Goal: Book appointment/travel/reservation

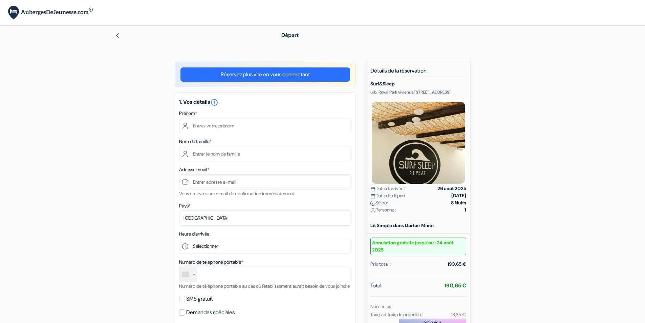
click at [234, 123] on input "text" at bounding box center [265, 125] width 172 height 15
type input "[PERSON_NAME]"
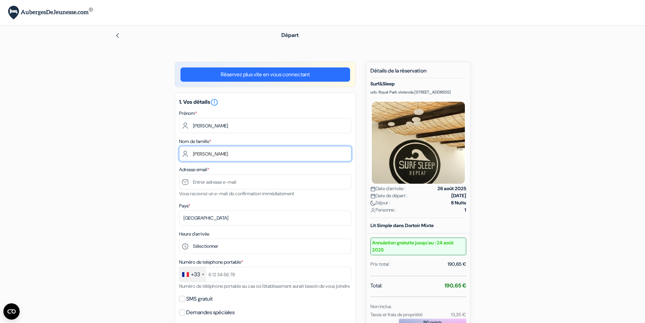
type input "[PERSON_NAME]"
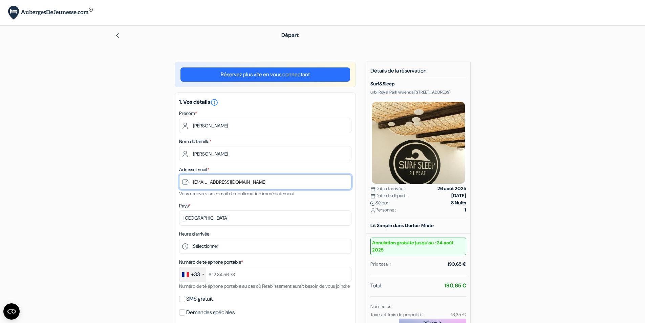
type input "[EMAIL_ADDRESS][DOMAIN_NAME]"
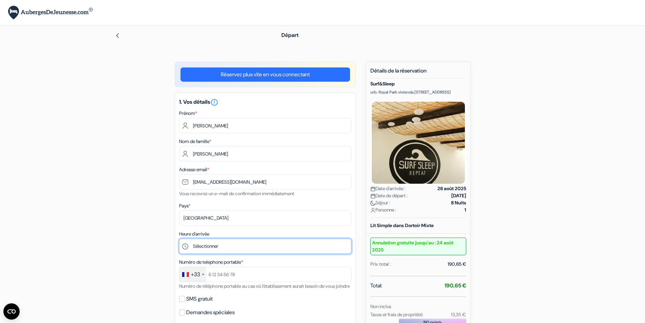
click at [208, 247] on select "Sélectionner 15:00 16:00 17:00 18:00 19:00 20:00" at bounding box center [265, 245] width 172 height 15
select select "20"
click at [179, 238] on select "Sélectionner 15:00 16:00 17:00 18:00 19:00 20:00" at bounding box center [265, 245] width 172 height 15
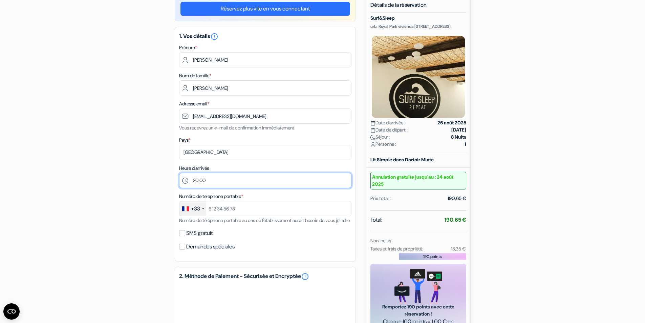
scroll to position [68, 0]
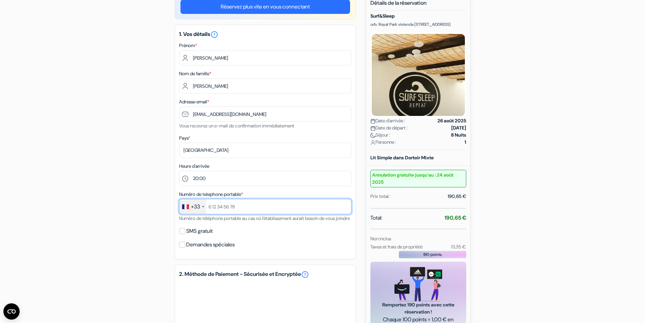
click at [221, 209] on input "text" at bounding box center [265, 206] width 172 height 15
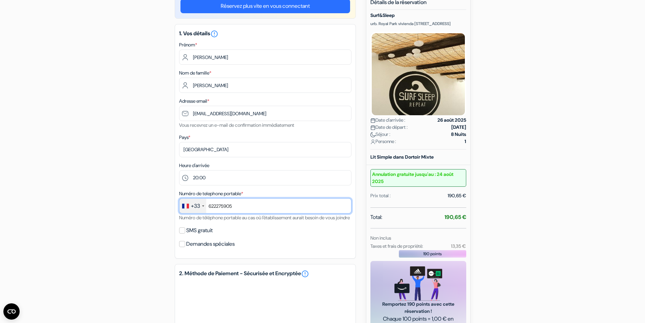
scroll to position [102, 0]
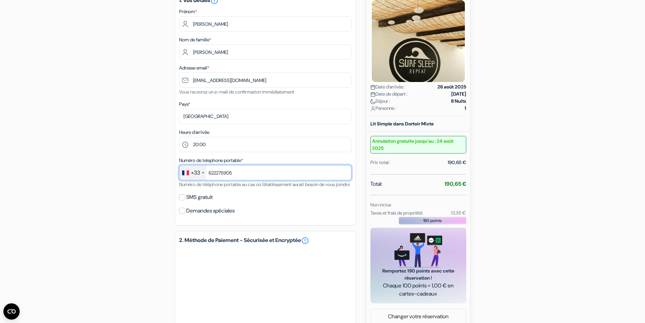
type input "622275905"
click at [183, 214] on input "Demandes spéciales" at bounding box center [182, 210] width 6 height 6
checkbox input "true"
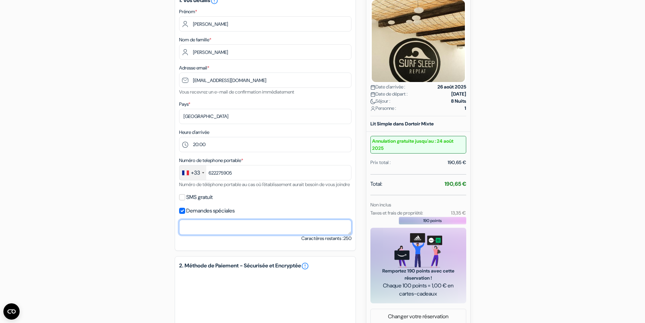
click at [214, 235] on textarea at bounding box center [265, 226] width 172 height 15
drag, startPoint x: 255, startPoint y: 241, endPoint x: 166, endPoint y: 221, distance: 91.0
click at [166, 221] on div "add_box Surf&Sleep urb. Royal Park vivienda [STREET_ADDRESS] no_plan" at bounding box center [322, 201] width 447 height 483
paste textarea "Llego al aeropuerto de [GEOGRAPHIC_DATA] a las 19:25. Recojo mi coche de alquil…"
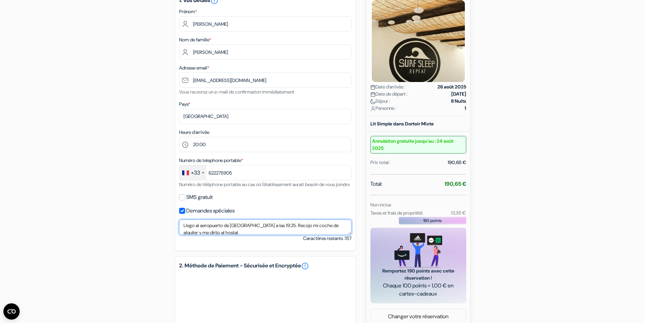
scroll to position [1, 0]
click at [286, 231] on textarea "Llego al aeropuerto de [GEOGRAPHIC_DATA] a las 19:25. Recojo mi coche de alquil…" at bounding box center [265, 226] width 172 height 15
click at [287, 231] on textarea "Llego al aeropuerto de [GEOGRAPHIC_DATA] a las 19:25. Recojo mi coche de alquil…" at bounding box center [265, 226] width 172 height 15
type textarea "Llego al aeropuerto de [GEOGRAPHIC_DATA] a las 19:25 el 26. Recojo mi coche de …"
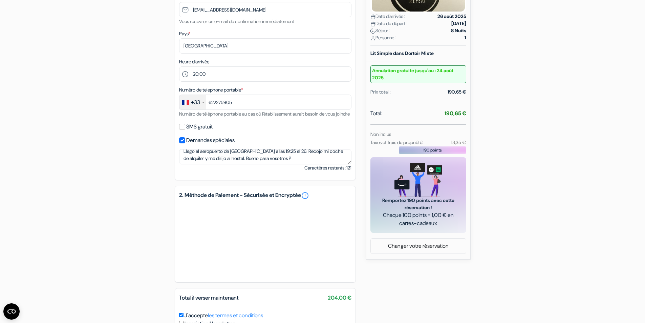
scroll to position [237, 0]
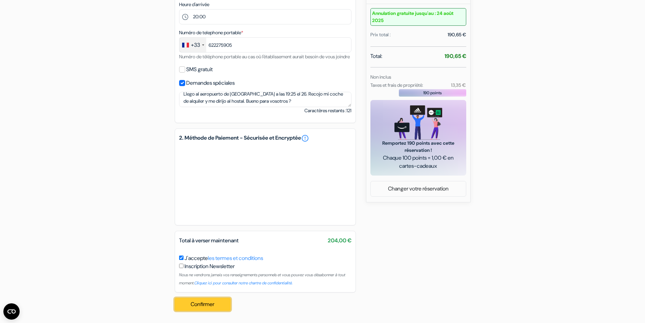
click at [197, 306] on button "Confirmer Loading..." at bounding box center [203, 303] width 56 height 13
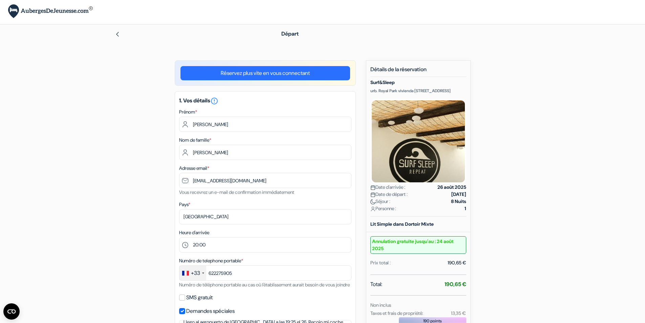
scroll to position [0, 0]
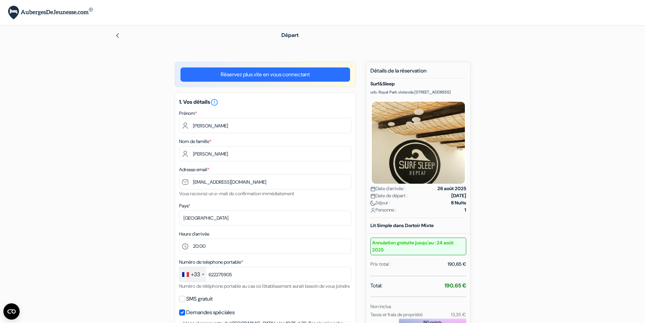
click at [243, 78] on link "Réservez plus vite en vous connectant" at bounding box center [265, 74] width 170 height 14
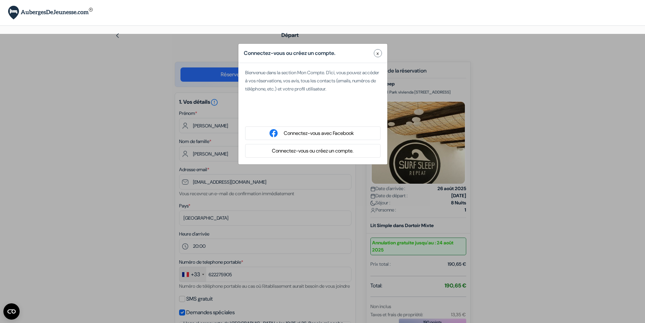
click at [379, 55] on button "x" at bounding box center [378, 53] width 8 height 8
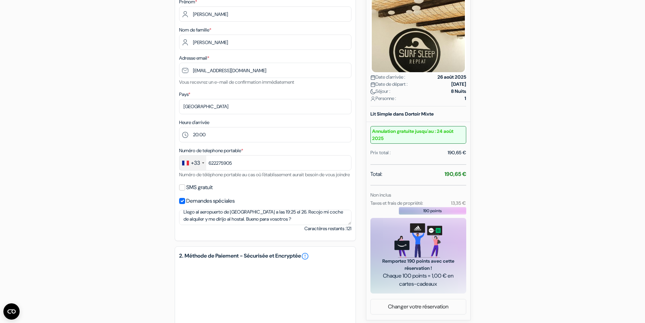
scroll to position [102, 0]
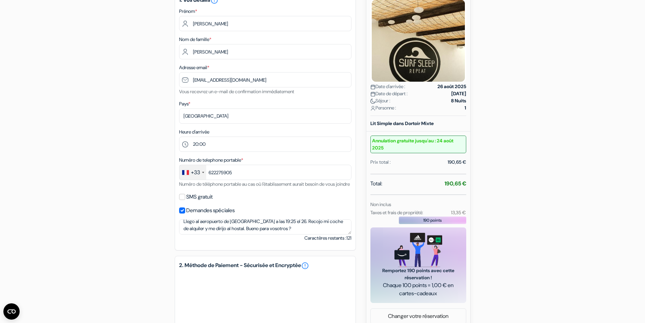
click at [81, 153] on form "Départ add_box Surf&Sleep urb. [GEOGRAPHIC_DATA], [STREET_ADDRESS] vivienda [ST…" at bounding box center [322, 175] width 645 height 502
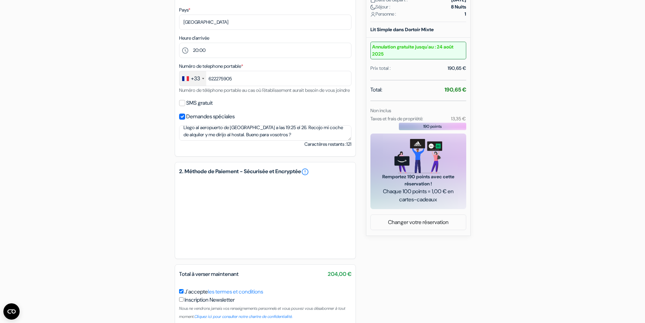
scroll to position [237, 0]
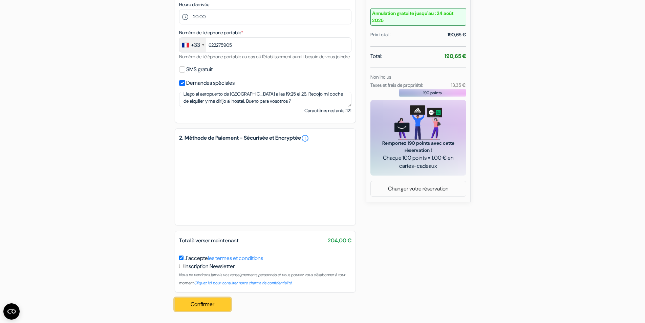
click at [220, 309] on button "Confirmer Loading..." at bounding box center [203, 303] width 56 height 13
click at [219, 303] on button "Confirmer Loading..." at bounding box center [203, 303] width 56 height 13
click at [309, 137] on link "error_outline" at bounding box center [305, 138] width 8 height 8
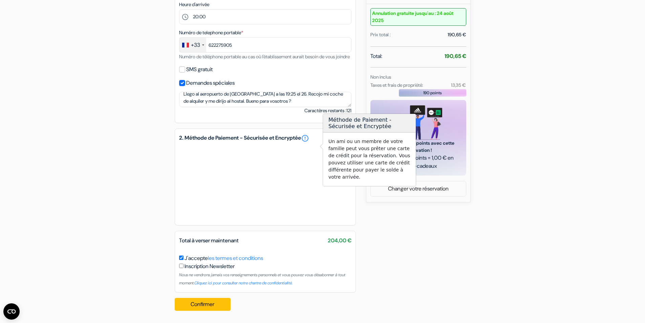
click at [580, 180] on form "Départ add_box Surf&Sleep urb. [GEOGRAPHIC_DATA], [STREET_ADDRESS] vivienda [ST…" at bounding box center [322, 48] width 645 height 502
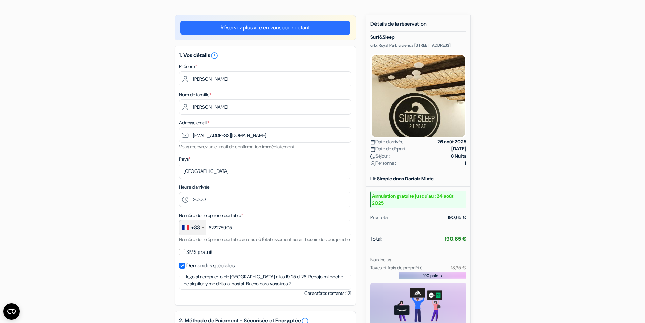
scroll to position [0, 0]
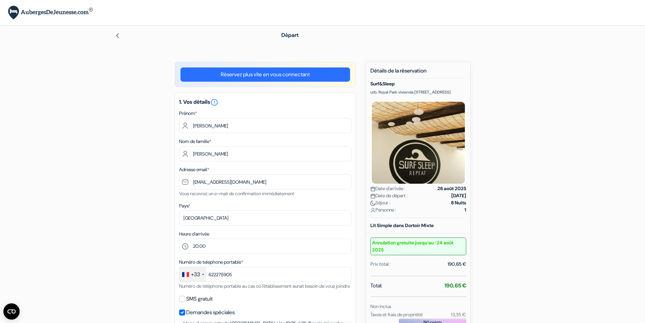
click at [114, 37] on div "Départ" at bounding box center [322, 35] width 447 height 19
click at [119, 36] on img at bounding box center [117, 35] width 5 height 5
